Goal: Complete application form

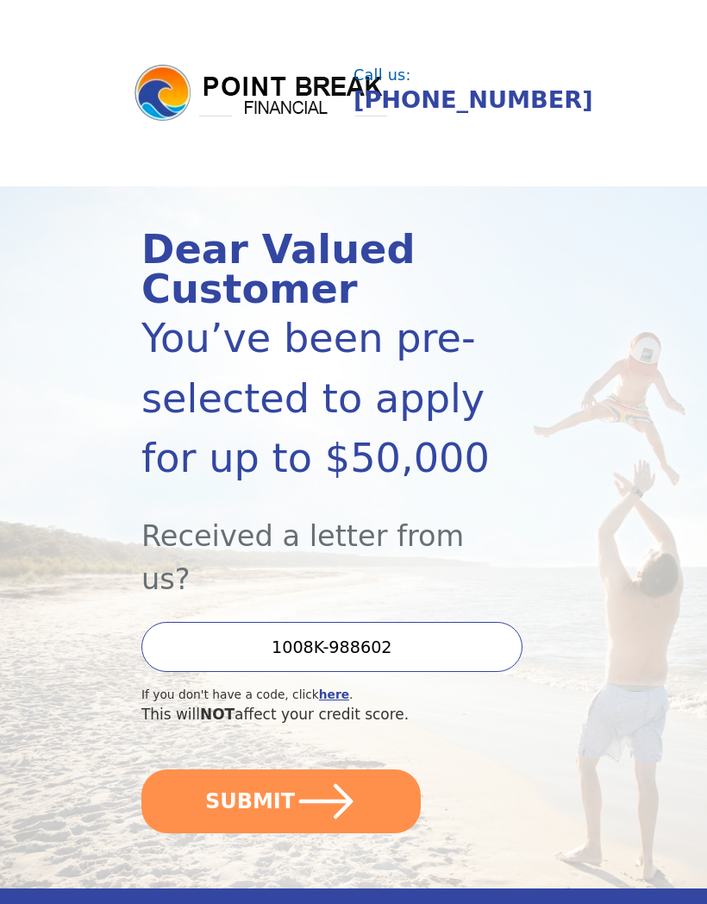
click at [295, 770] on icon "submit" at bounding box center [326, 801] width 62 height 62
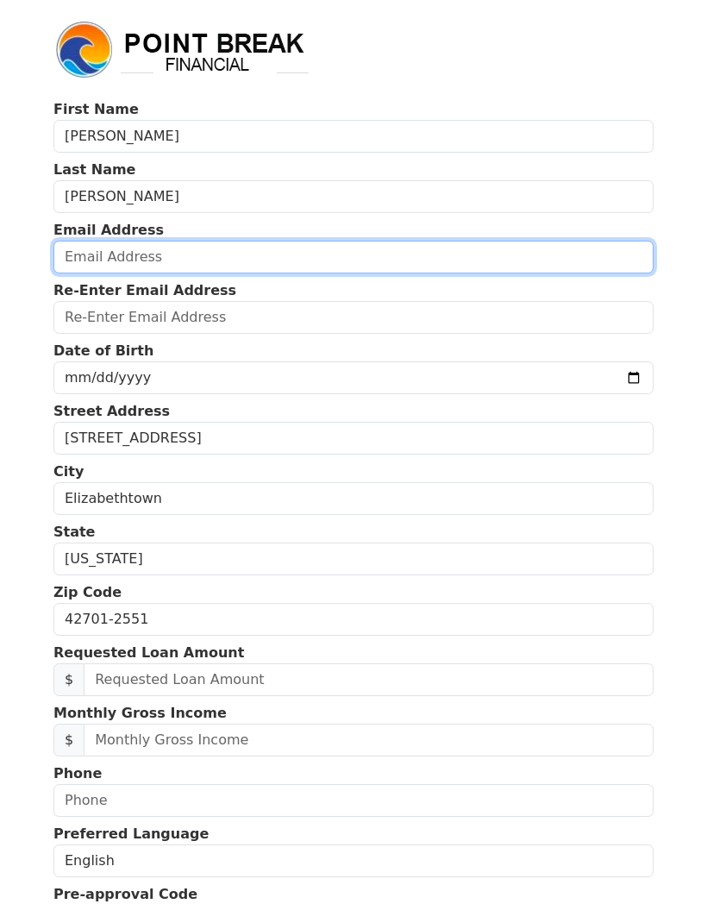
click at [166, 263] on input "email" at bounding box center [353, 257] width 600 height 33
type input "kmpennell69@yahoo.com"
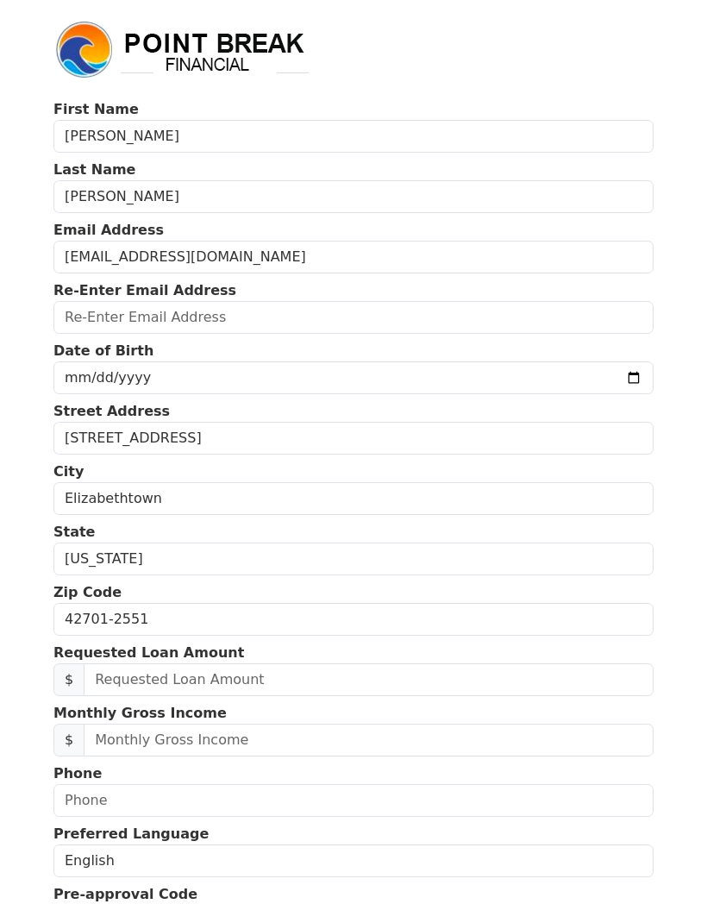
type input "kmpennell69@yahoo.com"
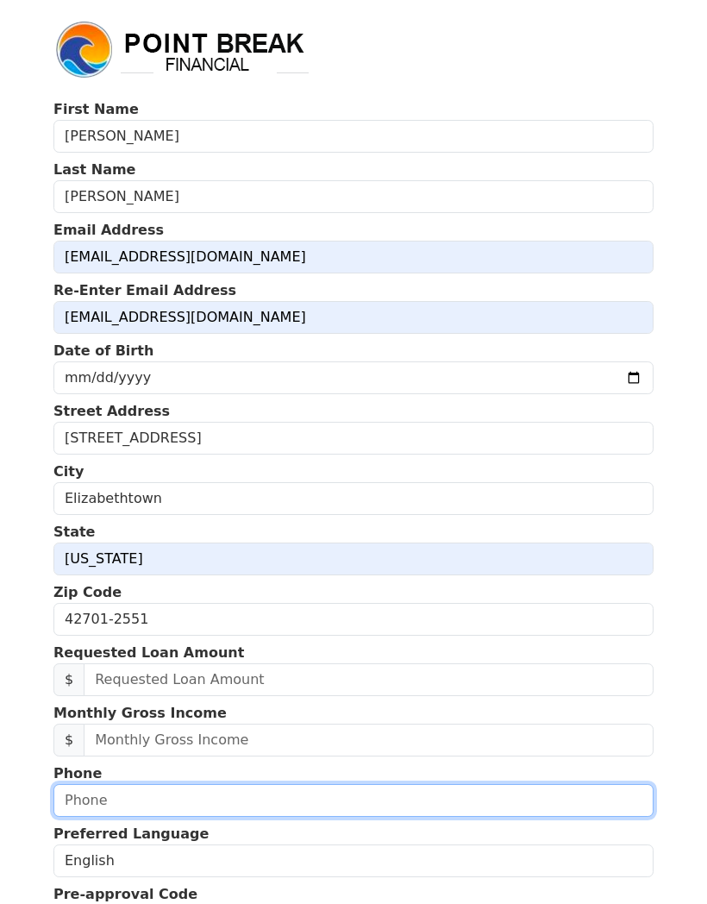
type input "(270) 390-4529"
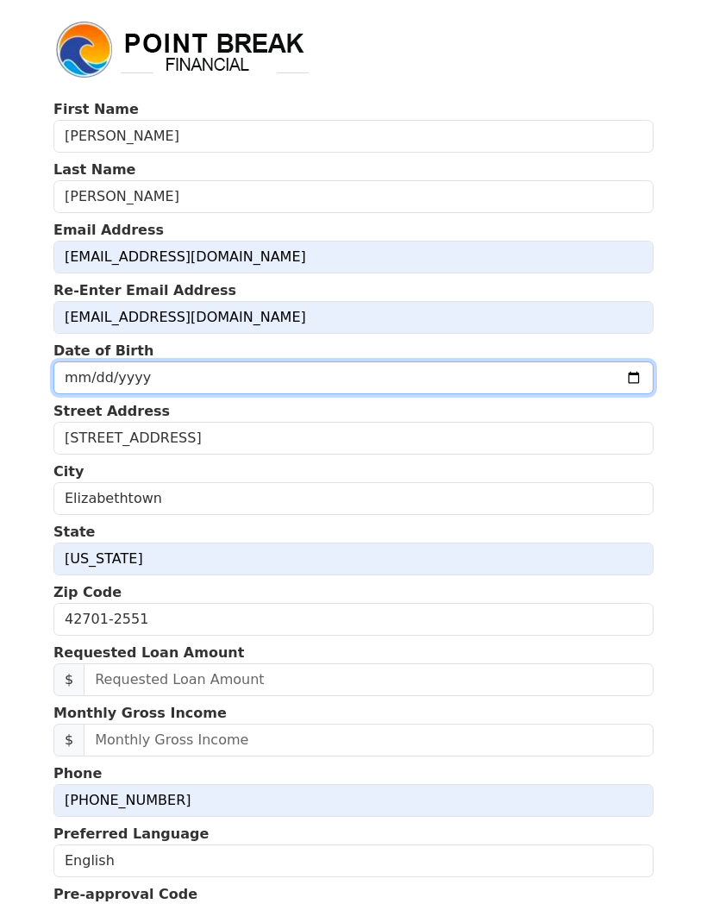
click at [135, 376] on input "date" at bounding box center [353, 377] width 600 height 33
type input "1975-03-20"
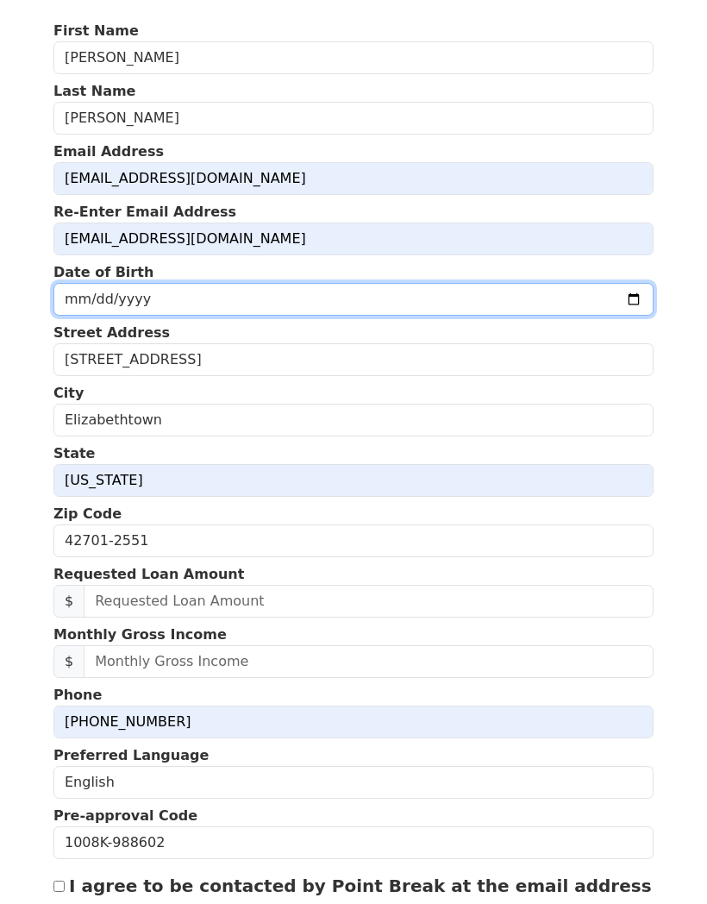
scroll to position [81, 0]
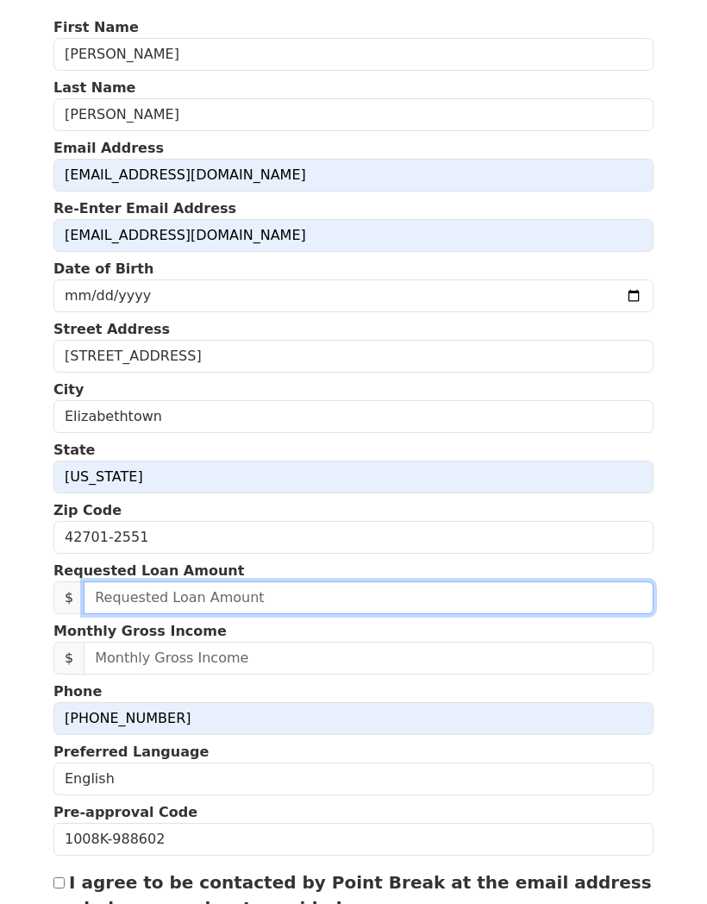
click at [154, 599] on input "text" at bounding box center [369, 597] width 570 height 33
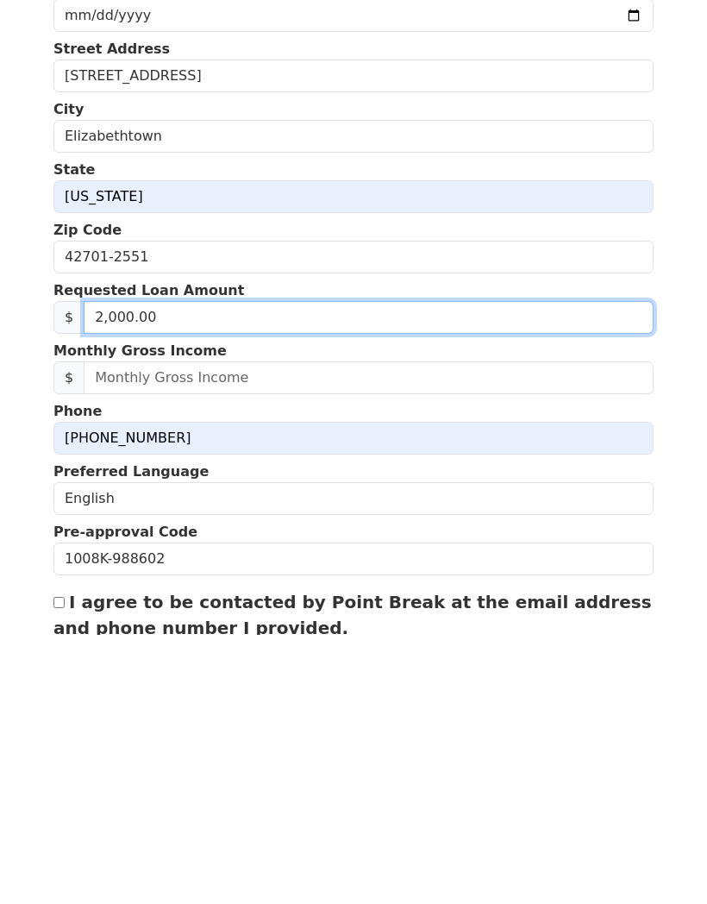
type input "20,000.00"
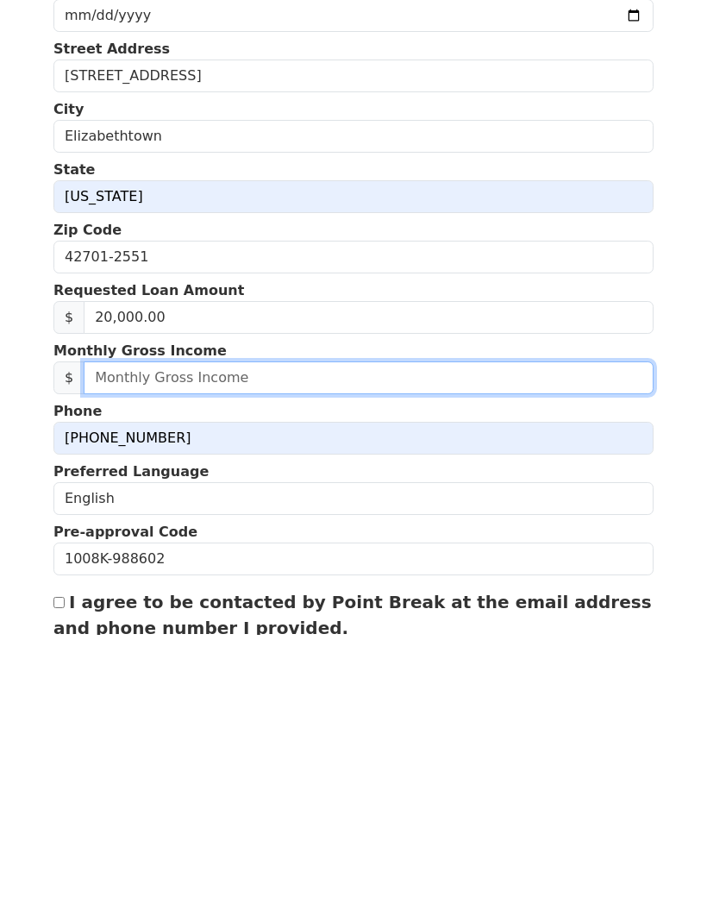
click at [189, 630] on input "text" at bounding box center [369, 646] width 570 height 33
type input "5,300.00"
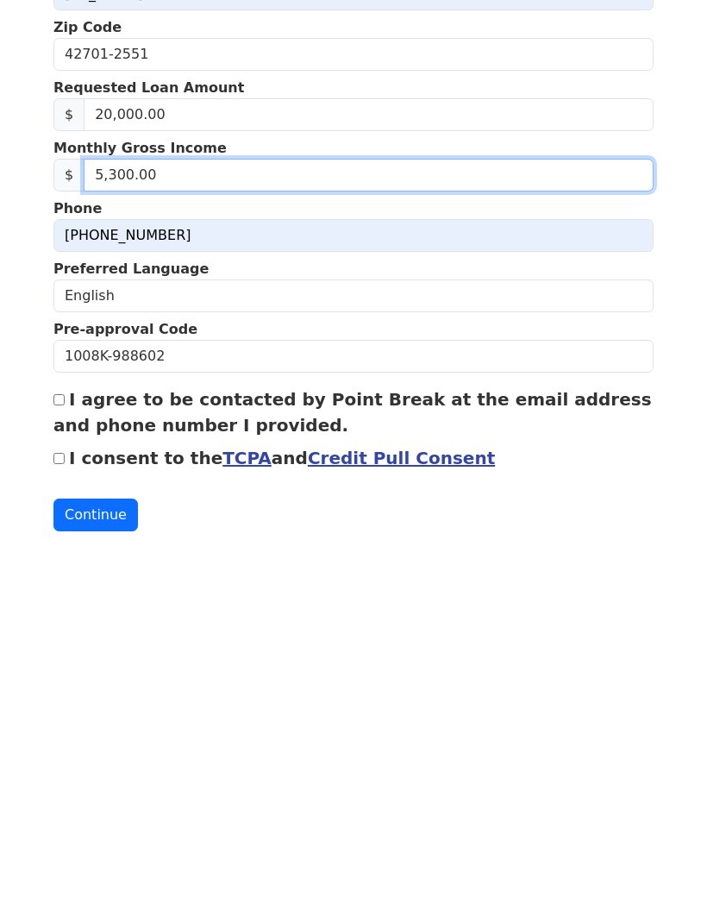
scroll to position [225, 0]
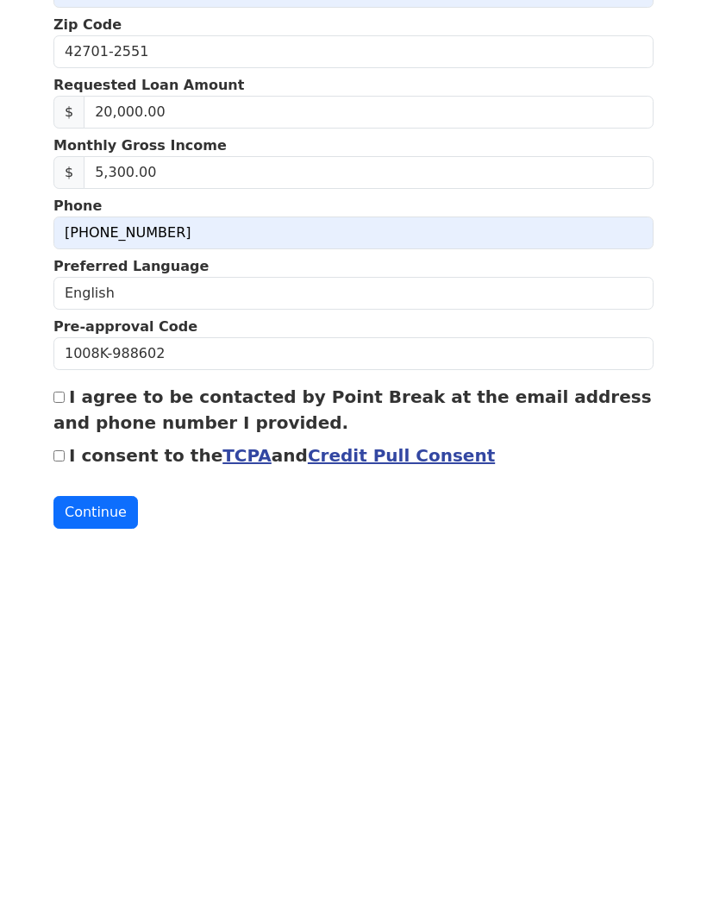
click at [65, 734] on input "I agree to be contacted by Point Break at the email address and phone number I …" at bounding box center [58, 739] width 11 height 11
checkbox input "true"
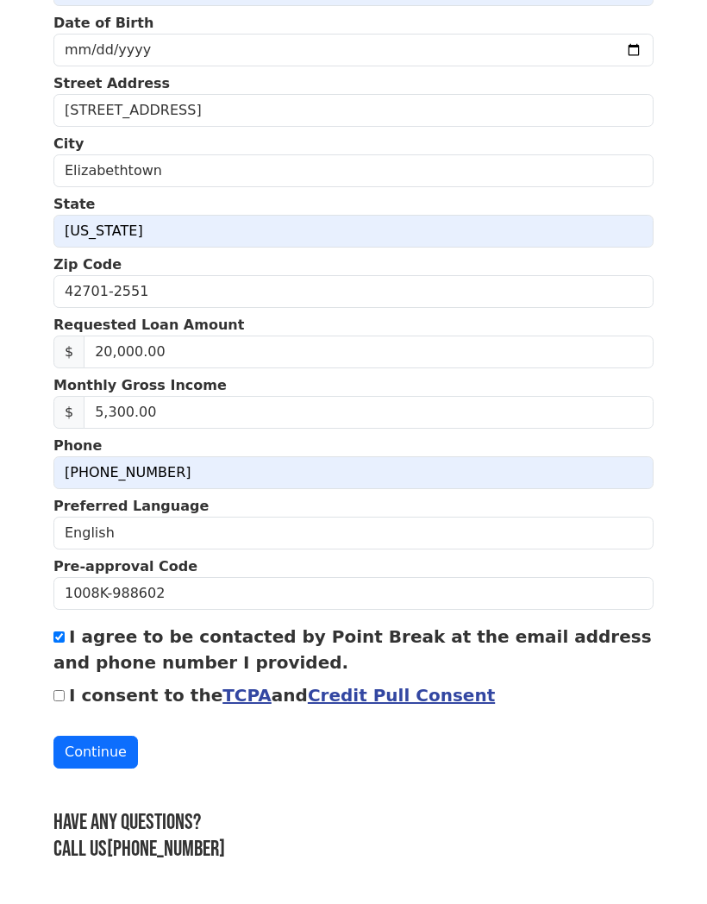
click at [65, 693] on input "I consent to the TCPA and Credit Pull Consent" at bounding box center [58, 696] width 11 height 11
checkbox input "true"
click at [92, 748] on button "Continue" at bounding box center [95, 753] width 85 height 33
